Goal: Navigation & Orientation: Find specific page/section

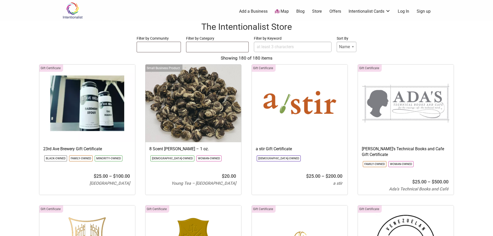
select select
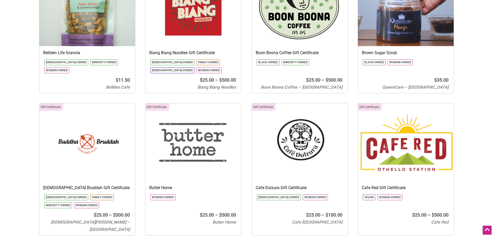
scroll to position [803, 0]
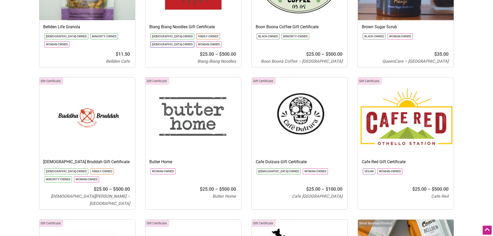
click at [189, 147] on img at bounding box center [194, 116] width 96 height 78
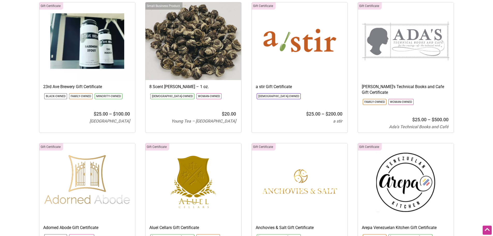
scroll to position [0, 0]
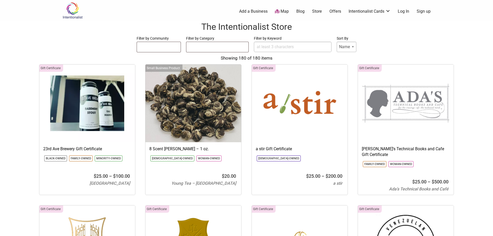
click at [282, 12] on link "Map" at bounding box center [282, 12] width 14 height 6
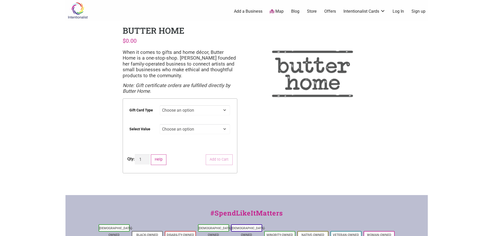
click at [280, 13] on link "Map" at bounding box center [277, 12] width 14 height 6
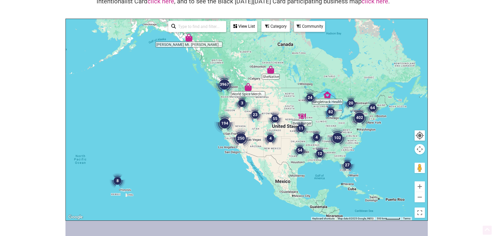
scroll to position [52, 0]
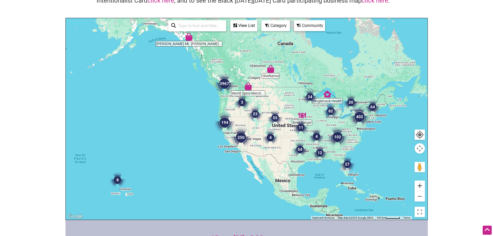
click at [420, 182] on button "Zoom in" at bounding box center [420, 185] width 10 height 10
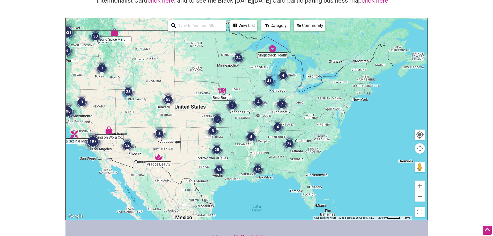
drag, startPoint x: 348, startPoint y: 136, endPoint x: 212, endPoint y: 111, distance: 138.3
click at [212, 111] on div at bounding box center [247, 118] width 362 height 201
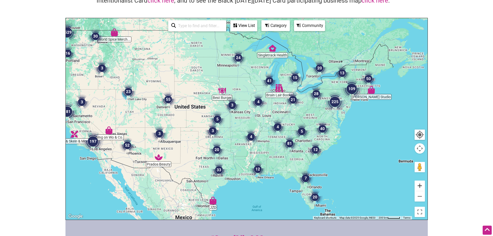
click at [422, 189] on button "Zoom in" at bounding box center [420, 185] width 10 height 10
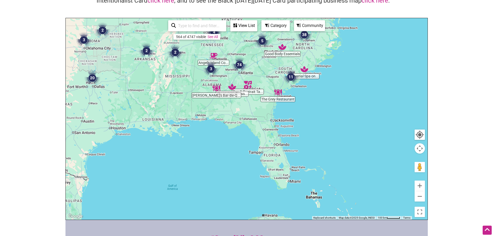
drag, startPoint x: 305, startPoint y: 187, endPoint x: 212, endPoint y: 81, distance: 140.4
click at [213, 84] on img "Brenda's Bar-Be-Que Pit" at bounding box center [217, 88] width 8 height 8
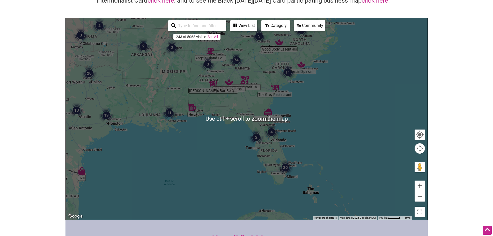
click at [417, 186] on button "Zoom in" at bounding box center [420, 185] width 10 height 10
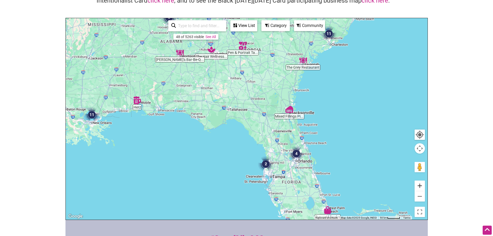
click at [417, 186] on button "Zoom in" at bounding box center [420, 185] width 10 height 10
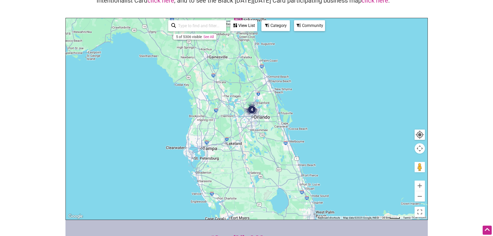
drag, startPoint x: 388, startPoint y: 183, endPoint x: 294, endPoint y: 97, distance: 127.6
click at [294, 97] on div "To navigate, press the arrow keys." at bounding box center [247, 118] width 362 height 201
click at [250, 111] on img "4" at bounding box center [252, 110] width 16 height 16
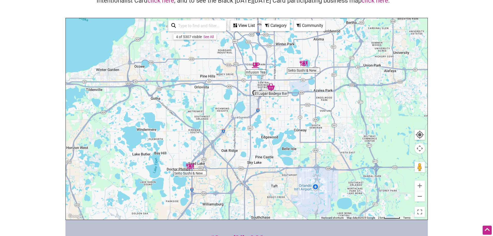
click at [190, 166] on img "Seito Sushi & New Japanese" at bounding box center [190, 166] width 8 height 8
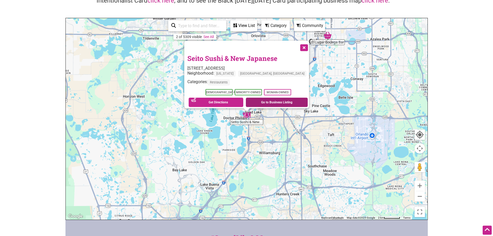
click at [260, 98] on link "Go to Business Listing" at bounding box center [277, 102] width 62 height 9
click at [297, 44] on button "Close" at bounding box center [303, 47] width 13 height 13
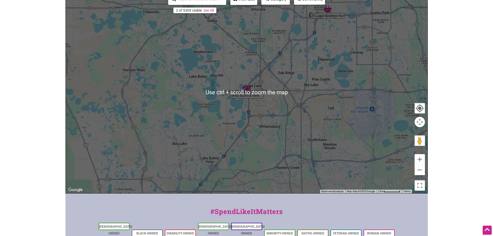
scroll to position [78, 0]
click at [419, 172] on button "Zoom out" at bounding box center [420, 170] width 10 height 10
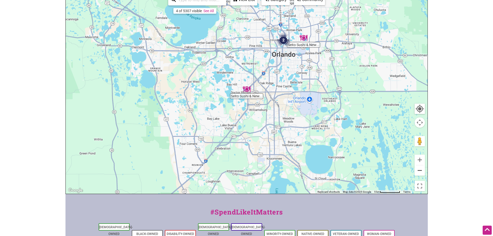
click at [419, 171] on button "Zoom out" at bounding box center [420, 170] width 10 height 10
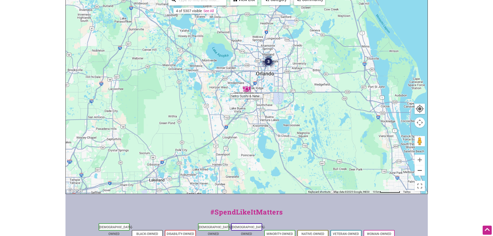
click at [419, 171] on button "Zoom out" at bounding box center [420, 170] width 10 height 10
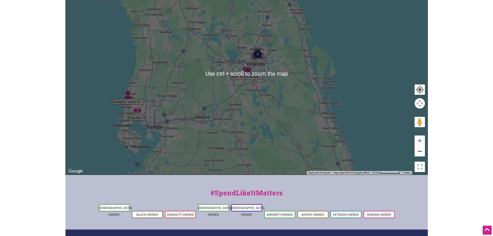
scroll to position [104, 0]
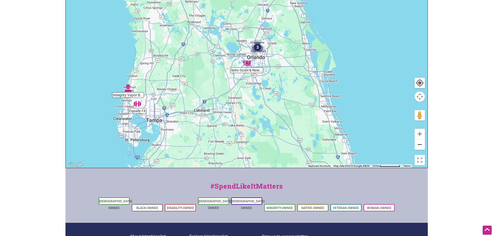
click at [422, 144] on button "Zoom out" at bounding box center [420, 144] width 10 height 10
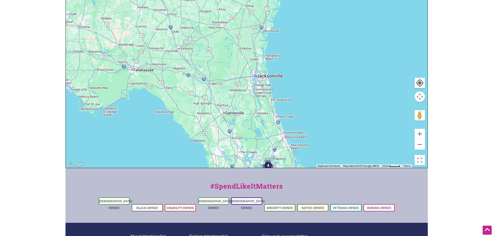
drag, startPoint x: 276, startPoint y: 52, endPoint x: 294, endPoint y: 164, distance: 113.5
click at [294, 164] on div "To navigate, press the arrow keys." at bounding box center [247, 66] width 362 height 201
click at [254, 75] on img "Mixed Fillings Pie Shop" at bounding box center [255, 74] width 8 height 8
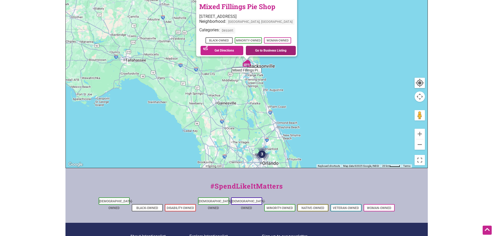
click at [262, 47] on link "Go to Business Listing" at bounding box center [271, 50] width 50 height 9
click at [421, 146] on button "Zoom out" at bounding box center [420, 144] width 10 height 10
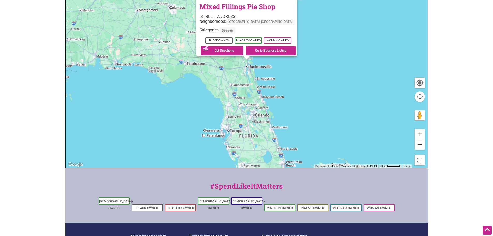
click at [421, 146] on button "Zoom out" at bounding box center [420, 144] width 10 height 10
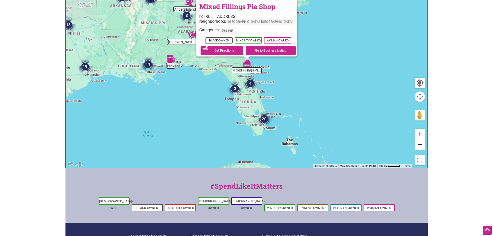
click at [421, 146] on button "Zoom out" at bounding box center [420, 144] width 10 height 10
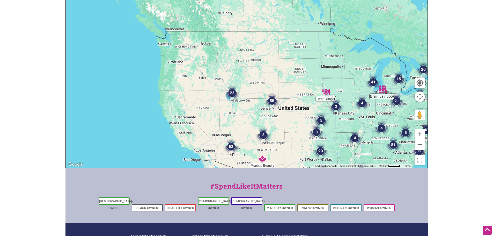
drag, startPoint x: 119, startPoint y: 83, endPoint x: 270, endPoint y: 187, distance: 183.0
click at [270, 187] on div "Intentionalist Spend like it matters 0 Add a Business Map Blog Store Offers Int…" at bounding box center [247, 97] width 363 height 402
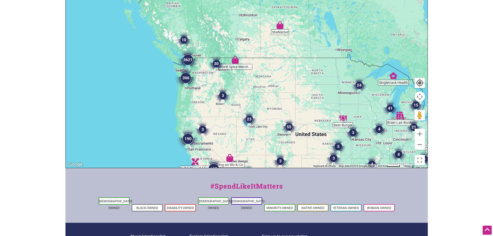
drag, startPoint x: 176, startPoint y: 46, endPoint x: 193, endPoint y: 72, distance: 31.2
click at [262, 91] on div "To navigate, press the arrow keys." at bounding box center [443, 91] width 362 height 0
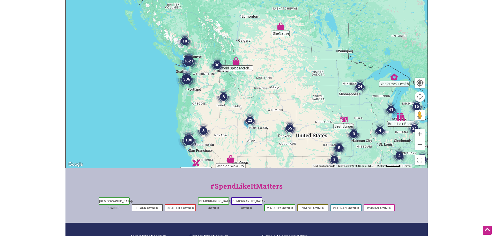
click at [419, 134] on button "Zoom in" at bounding box center [420, 134] width 10 height 10
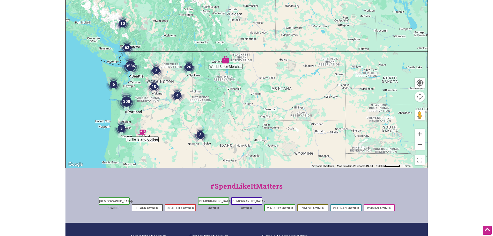
click at [419, 132] on button "Zoom in" at bounding box center [420, 134] width 10 height 10
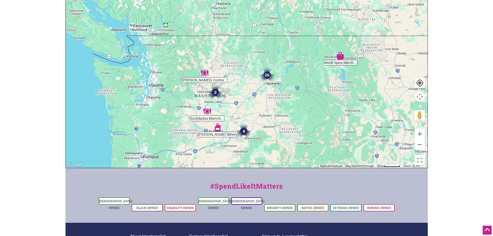
drag, startPoint x: 158, startPoint y: 106, endPoint x: 313, endPoint y: 105, distance: 154.9
click at [313, 105] on div "To navigate, press the arrow keys." at bounding box center [247, 66] width 362 height 201
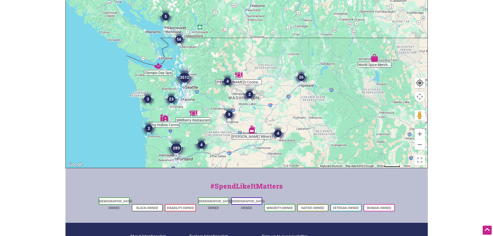
drag, startPoint x: 146, startPoint y: 86, endPoint x: 162, endPoint y: 89, distance: 16.9
click at [162, 89] on div "To navigate, press the arrow keys." at bounding box center [247, 66] width 362 height 201
click at [421, 132] on button "Zoom in" at bounding box center [420, 134] width 10 height 10
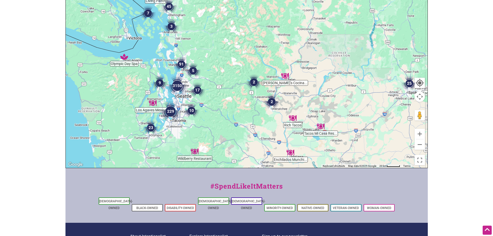
drag, startPoint x: 143, startPoint y: 120, endPoint x: 197, endPoint y: 109, distance: 55.0
click at [197, 109] on img "10" at bounding box center [192, 111] width 16 height 16
click at [161, 83] on img "9" at bounding box center [160, 83] width 16 height 16
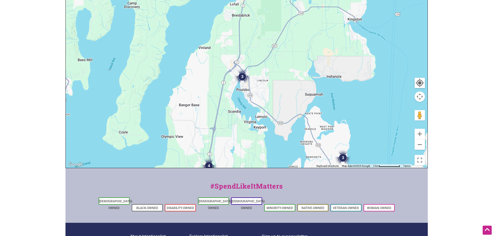
drag, startPoint x: 267, startPoint y: 76, endPoint x: 254, endPoint y: 140, distance: 65.5
click at [254, 140] on div "To navigate, press the arrow keys." at bounding box center [247, 66] width 362 height 201
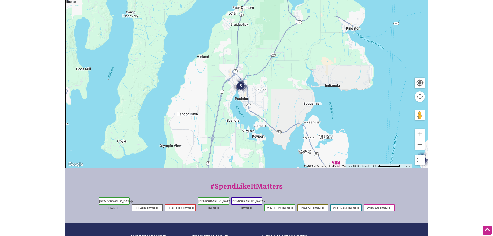
click at [243, 85] on img "3" at bounding box center [241, 86] width 16 height 16
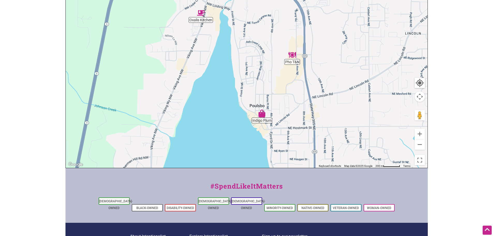
click at [262, 117] on img "Indigo Plum" at bounding box center [262, 114] width 8 height 8
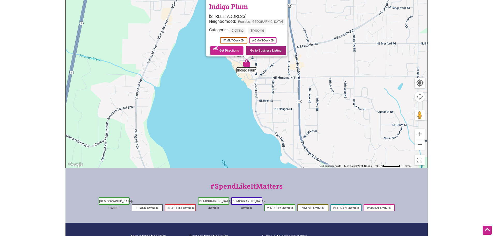
click at [264, 48] on link "Go to Business Listing" at bounding box center [266, 50] width 40 height 9
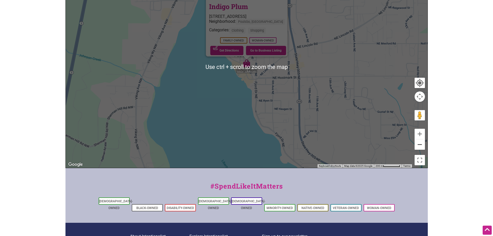
click at [417, 144] on button "Zoom out" at bounding box center [420, 144] width 10 height 10
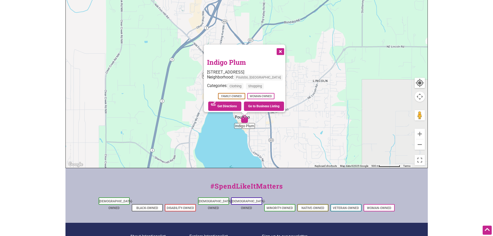
drag, startPoint x: 213, startPoint y: 85, endPoint x: 211, endPoint y: 142, distance: 57.8
click at [211, 142] on div "To navigate, press the arrow keys. Indigo Plum 18924 Front St NE, Poulsbo, WA 9…" at bounding box center [247, 66] width 362 height 201
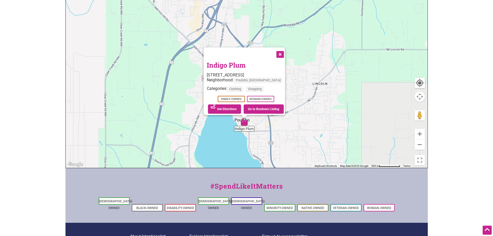
click at [277, 51] on button "Close" at bounding box center [279, 53] width 13 height 13
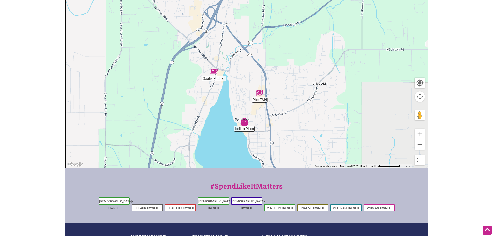
click at [214, 69] on img "Oxalis Kitchen" at bounding box center [214, 72] width 8 height 8
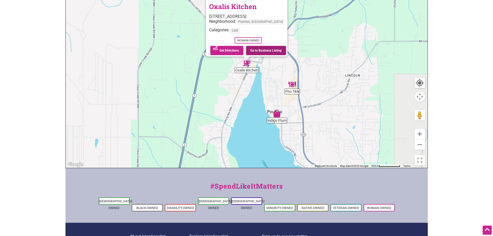
click at [268, 49] on link "Go to Business Listing" at bounding box center [266, 50] width 40 height 9
click at [424, 144] on button "Zoom out" at bounding box center [420, 144] width 10 height 10
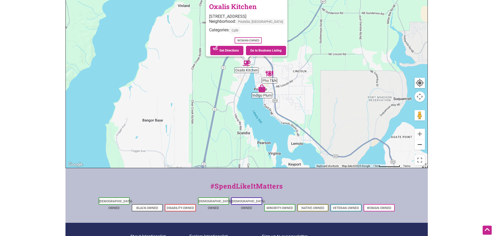
click at [420, 143] on button "Zoom out" at bounding box center [420, 144] width 10 height 10
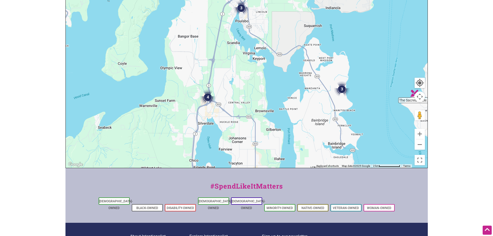
drag, startPoint x: 268, startPoint y: 156, endPoint x: 246, endPoint y: 83, distance: 76.3
click at [246, 83] on div "To navigate, press the arrow keys." at bounding box center [247, 66] width 362 height 201
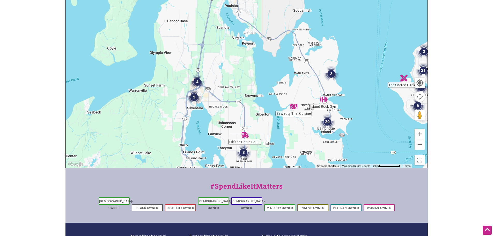
click at [327, 122] on img "20" at bounding box center [328, 122] width 16 height 16
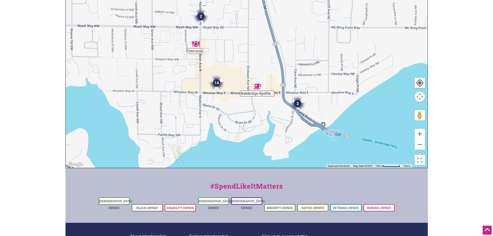
click at [298, 103] on img "2" at bounding box center [298, 104] width 16 height 16
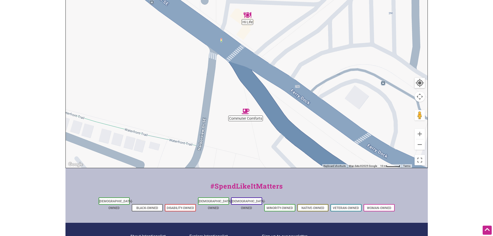
click at [248, 20] on div "To navigate, press the arrow keys." at bounding box center [247, 66] width 362 height 201
click at [249, 16] on img "Hi Life" at bounding box center [248, 15] width 8 height 8
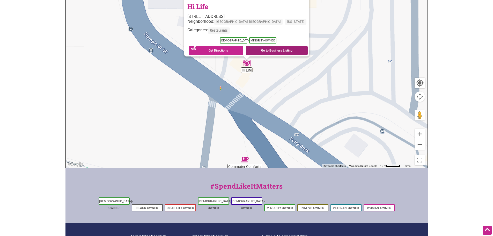
click at [257, 49] on link "Go to Business Listing" at bounding box center [277, 50] width 62 height 9
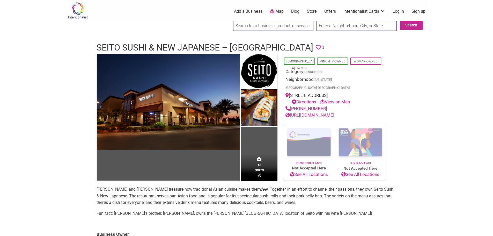
click at [328, 112] on link "http://www.seitosushi.com/" at bounding box center [310, 114] width 49 height 5
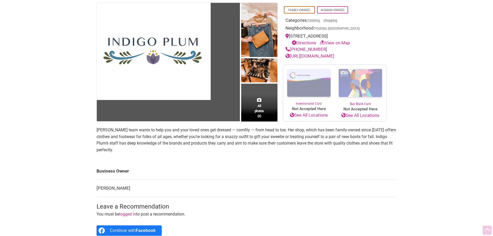
scroll to position [52, 0]
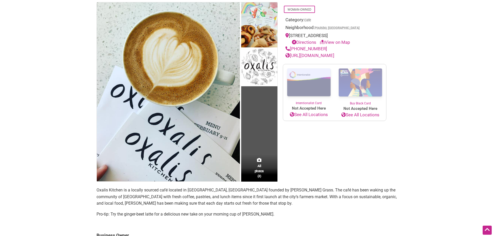
scroll to position [26, 0]
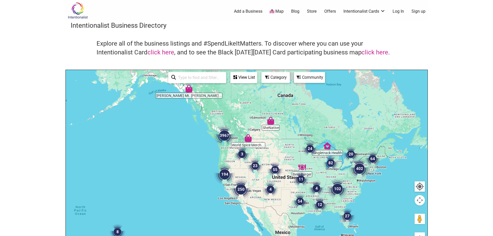
click at [223, 138] on img "3967" at bounding box center [224, 135] width 21 height 21
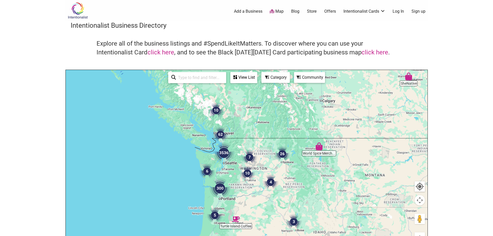
click at [221, 155] on img "3536" at bounding box center [224, 152] width 21 height 21
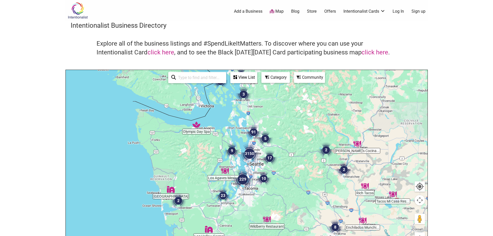
click at [250, 155] on img "3150" at bounding box center [249, 153] width 21 height 21
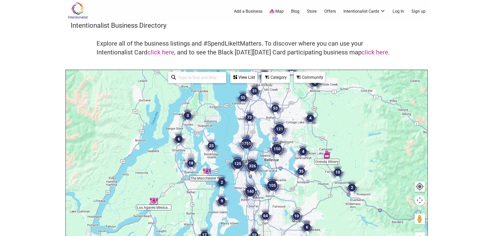
click at [180, 141] on img "6" at bounding box center [179, 139] width 16 height 16
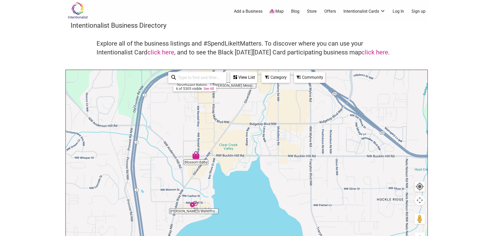
drag, startPoint x: 260, startPoint y: 176, endPoint x: 237, endPoint y: 134, distance: 47.8
click at [237, 134] on div "To navigate, press the arrow keys." at bounding box center [247, 170] width 362 height 201
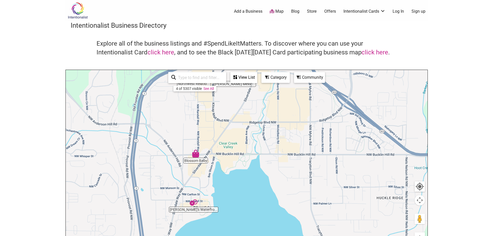
click at [196, 204] on img "Monica's Waterfront Bakery & Cafe" at bounding box center [194, 203] width 8 height 8
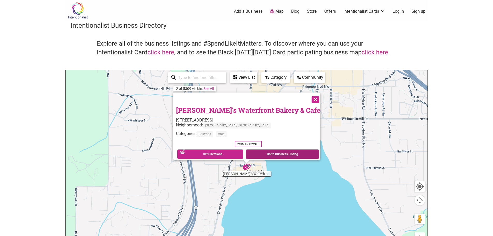
click at [275, 151] on link "Go to Business Listing" at bounding box center [282, 153] width 73 height 9
click at [270, 78] on div "Category" at bounding box center [275, 78] width 27 height 10
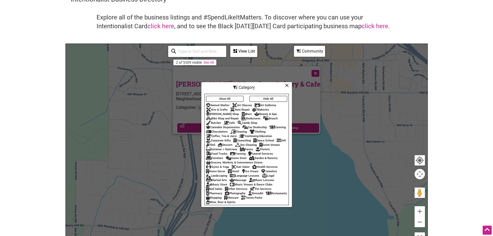
scroll to position [26, 0]
click at [285, 83] on div "Category" at bounding box center [247, 88] width 90 height 10
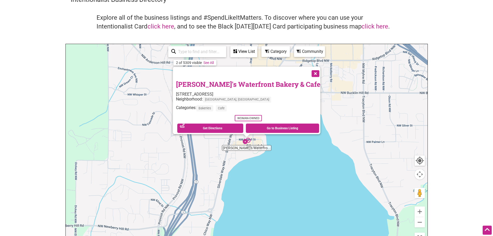
click at [301, 56] on div "Community" at bounding box center [310, 52] width 30 height 10
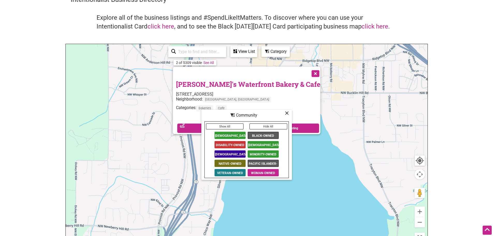
click at [285, 112] on div "Community" at bounding box center [247, 115] width 90 height 10
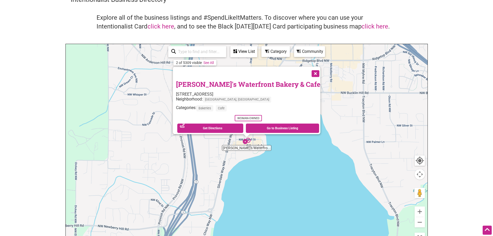
click at [309, 67] on button "Close" at bounding box center [315, 73] width 13 height 13
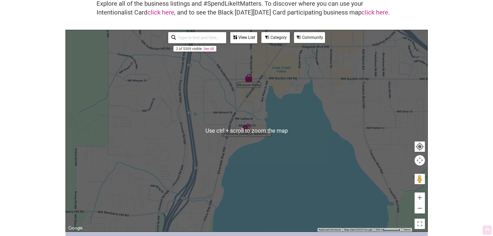
scroll to position [78, 0]
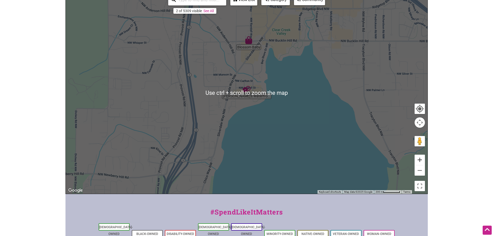
click at [422, 162] on button "Zoom in" at bounding box center [420, 160] width 10 height 10
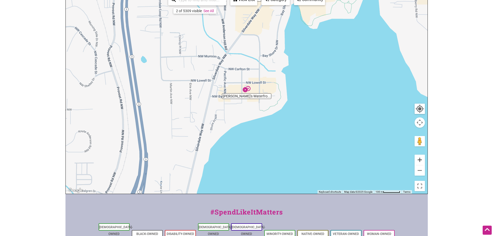
click at [422, 162] on button "Zoom in" at bounding box center [420, 160] width 10 height 10
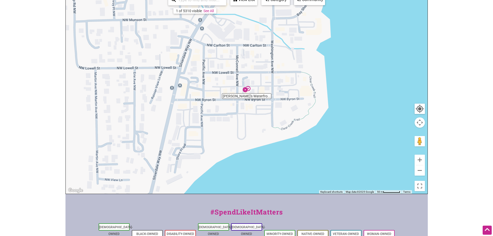
click at [249, 90] on img "Monica's Waterfront Bakery & Cafe" at bounding box center [247, 89] width 8 height 8
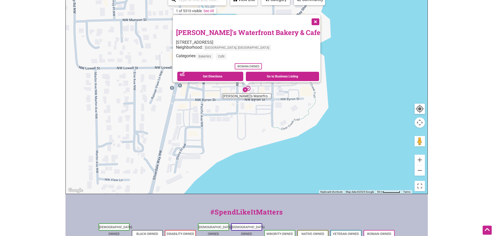
click at [309, 18] on button "Close" at bounding box center [315, 21] width 13 height 13
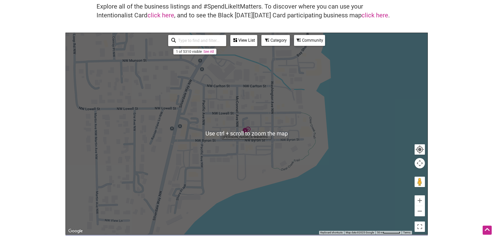
scroll to position [0, 0]
